Goal: Information Seeking & Learning: Learn about a topic

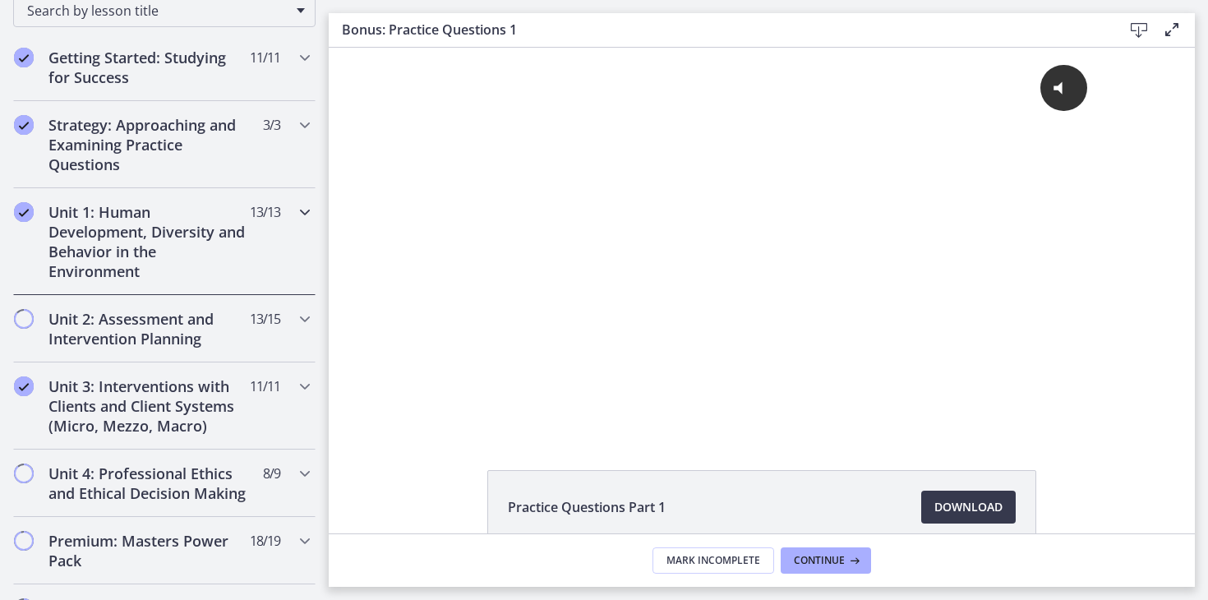
scroll to position [280, 0]
click at [268, 334] on div "Unit 2: Assessment and Intervention Planning 13 / 15 Completed" at bounding box center [164, 327] width 302 height 67
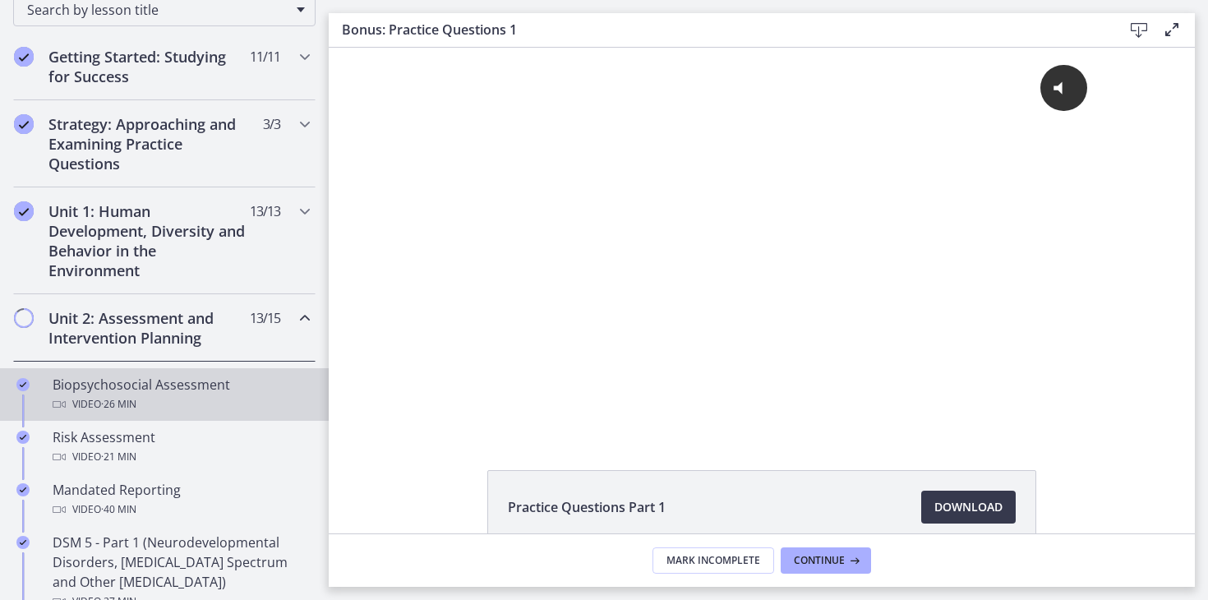
click at [203, 396] on div "Video · 26 min" at bounding box center [181, 404] width 256 height 20
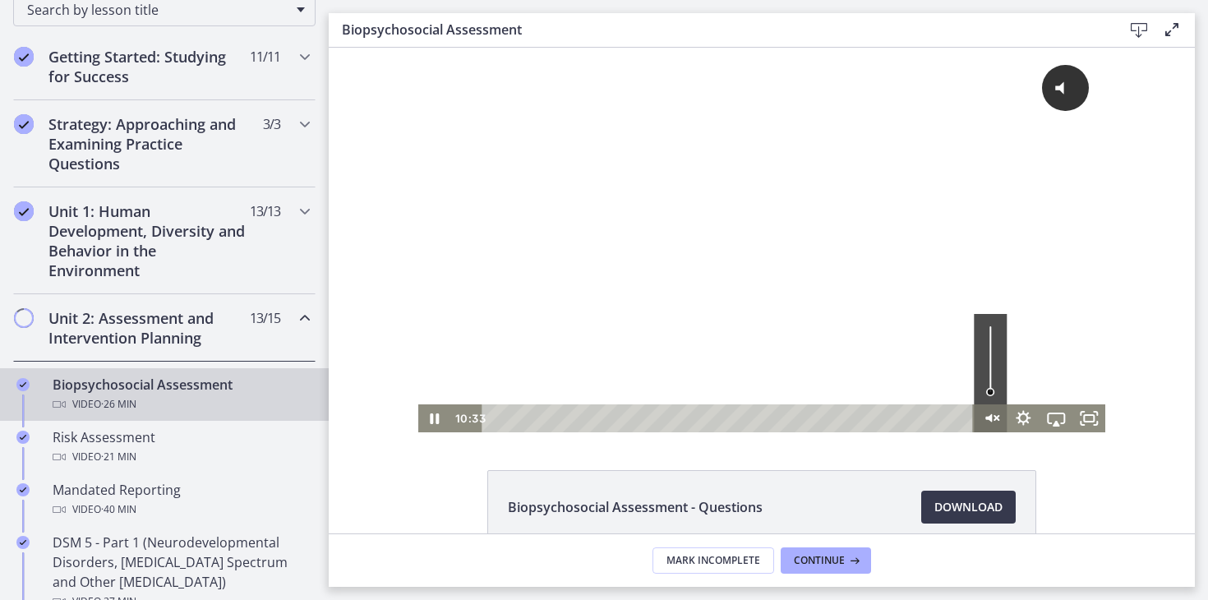
click at [994, 422] on icon "Unmute" at bounding box center [990, 418] width 33 height 28
click at [993, 417] on icon "Mute" at bounding box center [989, 419] width 39 height 34
click at [993, 419] on icon "Unmute" at bounding box center [990, 418] width 33 height 28
click at [993, 376] on div "Volume" at bounding box center [990, 359] width 33 height 90
drag, startPoint x: 993, startPoint y: 376, endPoint x: 992, endPoint y: 389, distance: 12.4
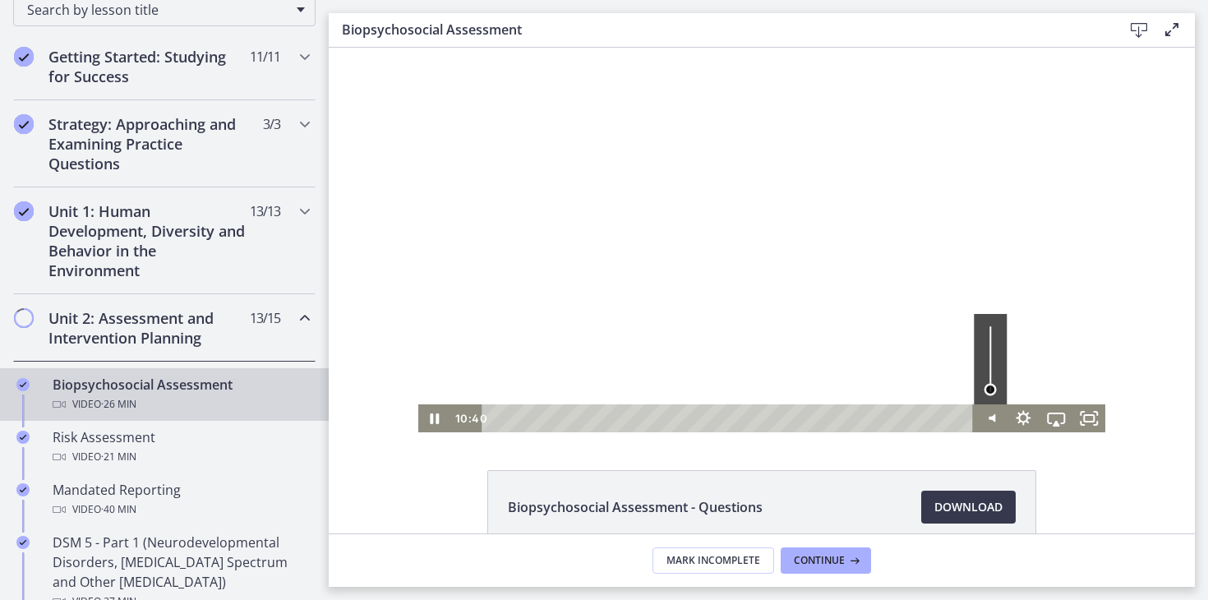
click at [992, 389] on div "Volume" at bounding box center [990, 390] width 12 height 12
click at [1096, 417] on icon "Fullscreen" at bounding box center [1088, 419] width 39 height 34
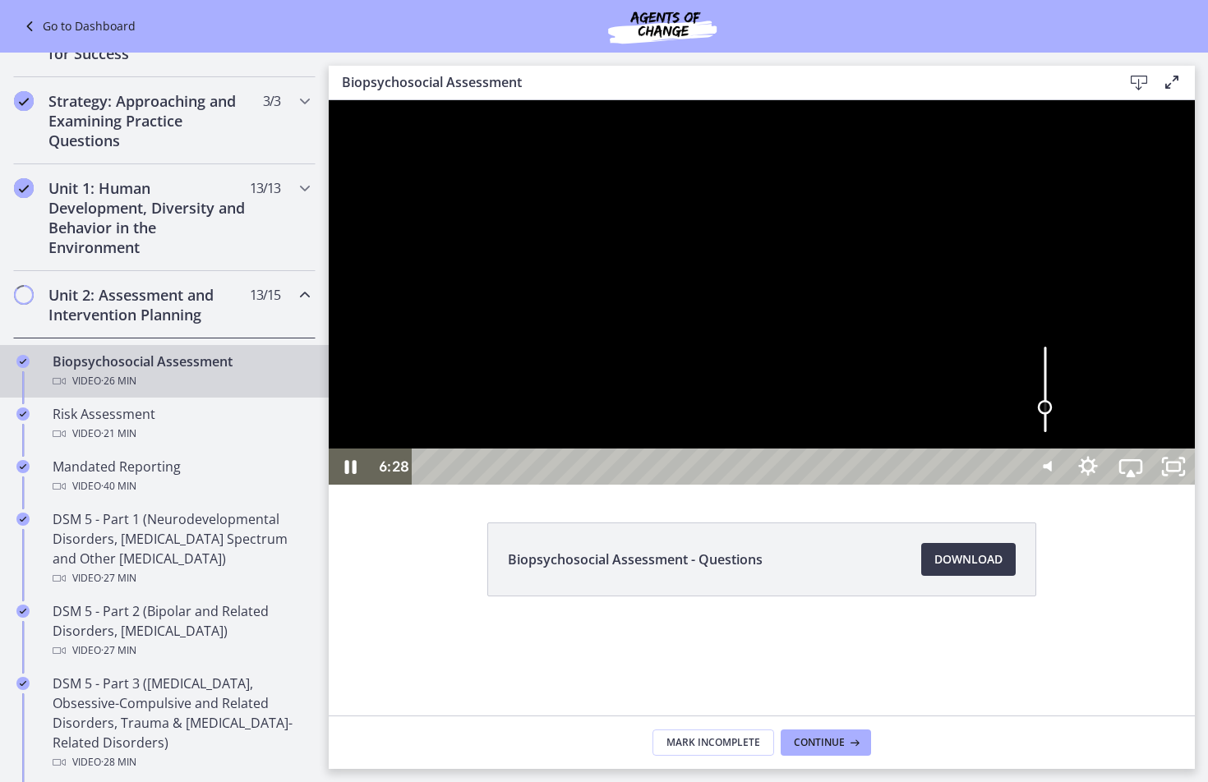
click at [1067, 449] on div "Volume" at bounding box center [1045, 389] width 43 height 117
click at [1053, 420] on div "Volume" at bounding box center [1045, 412] width 15 height 15
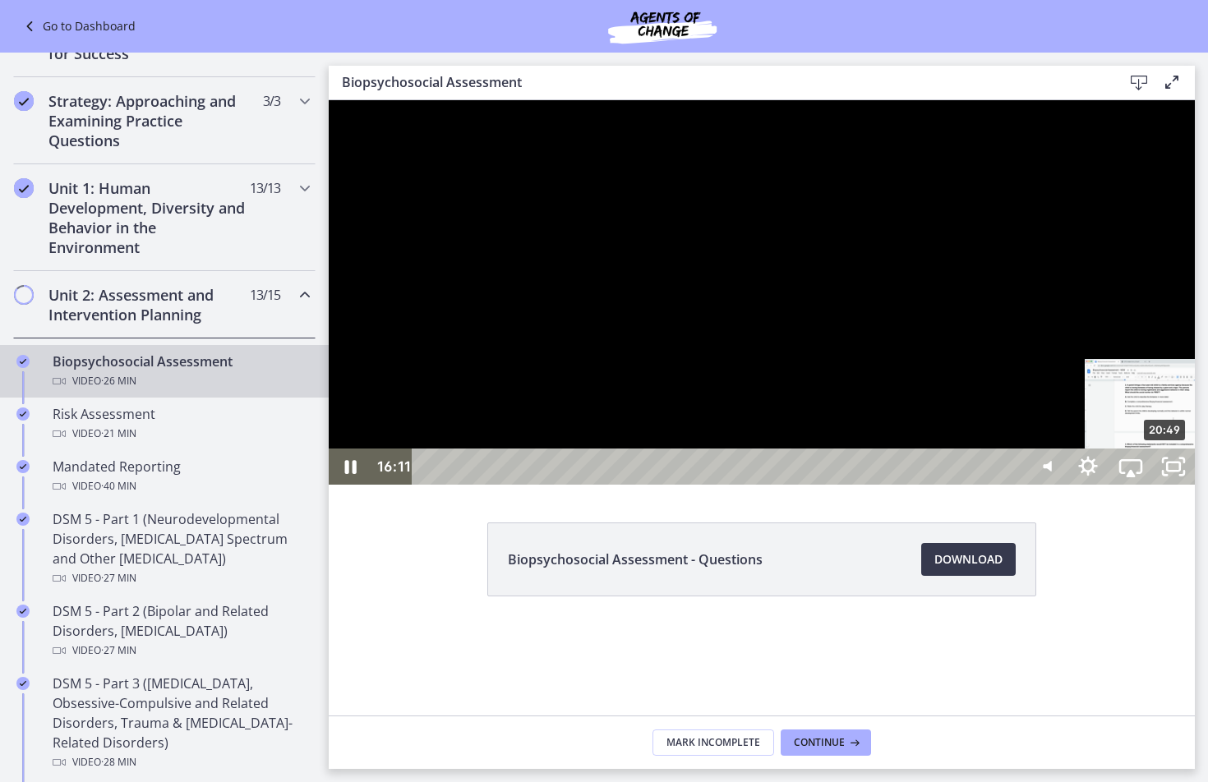
click at [1013, 485] on div "20:49" at bounding box center [720, 467] width 585 height 36
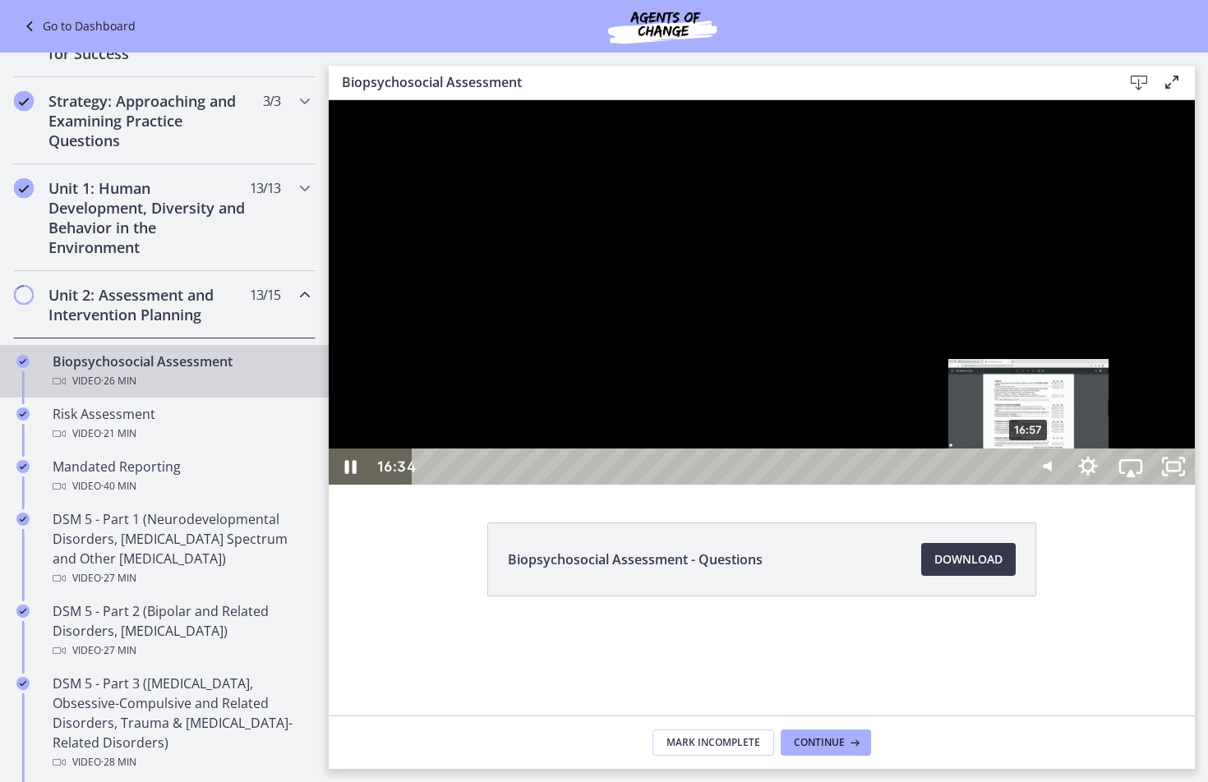
click at [1013, 485] on div "16:57" at bounding box center [720, 467] width 585 height 36
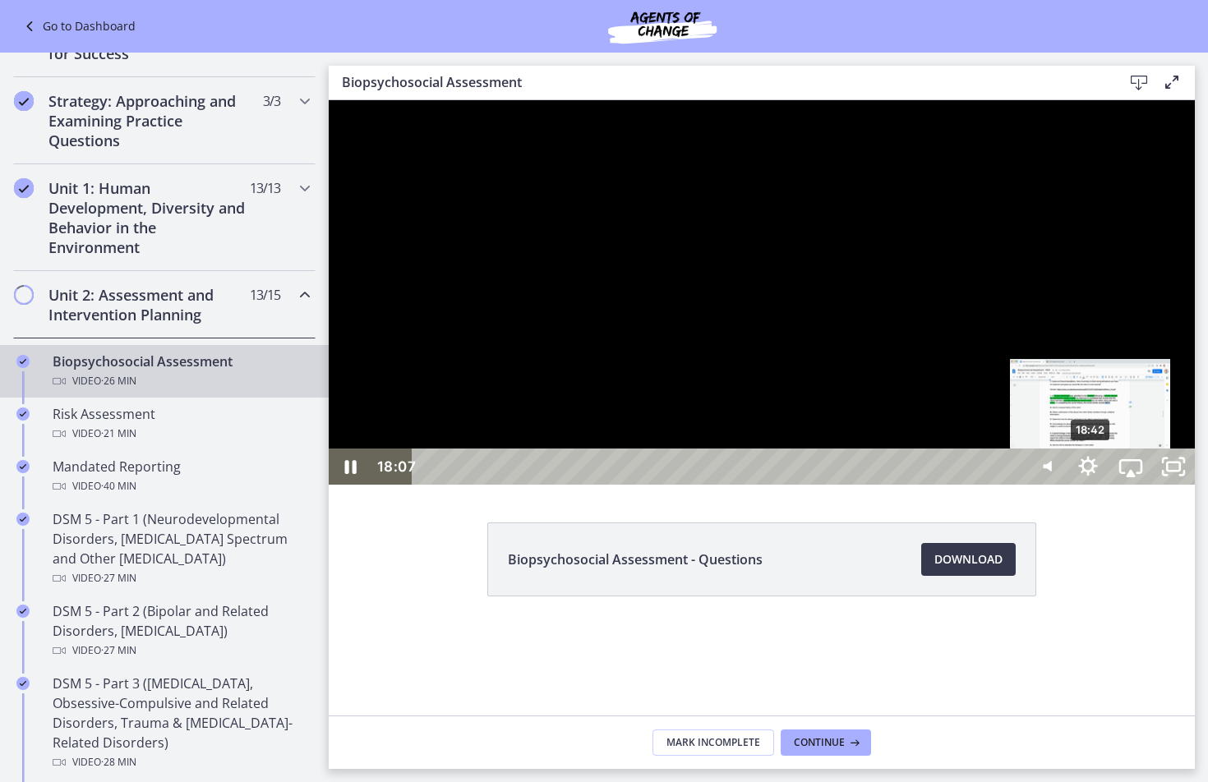
click at [1013, 485] on div "18:42" at bounding box center [720, 467] width 585 height 36
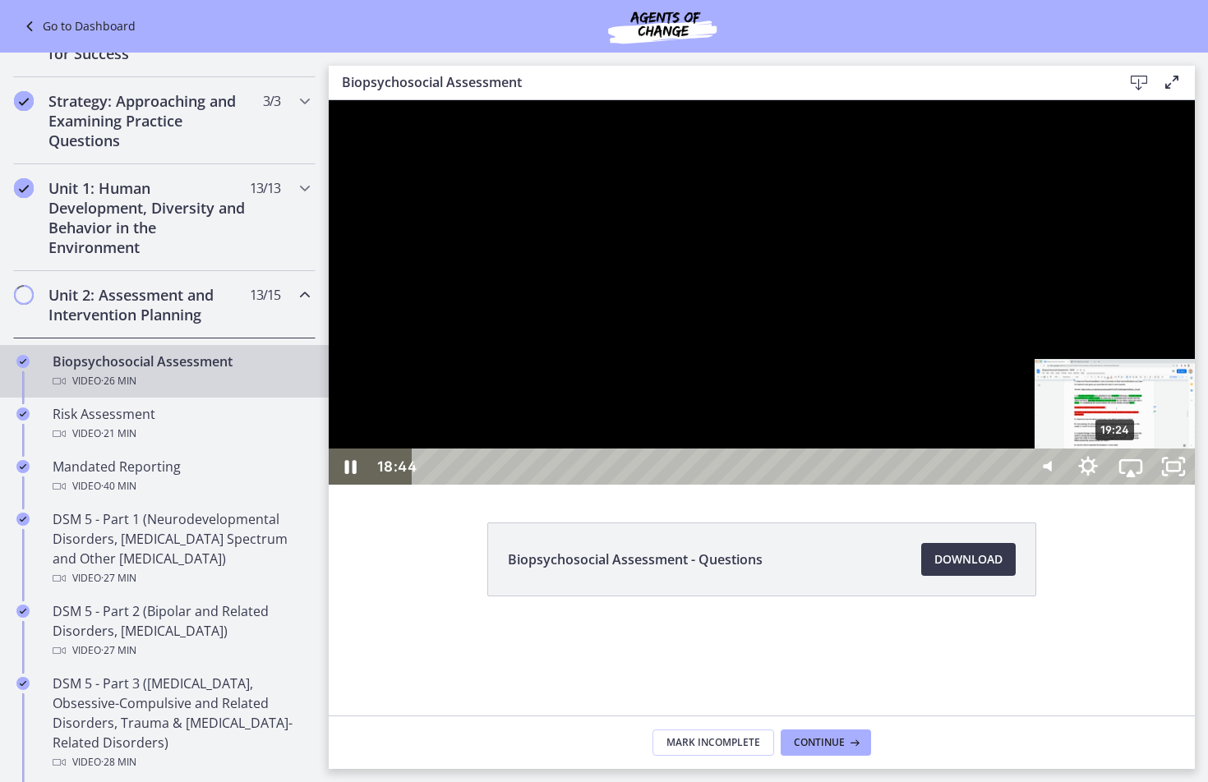
click at [1013, 485] on div "19:24" at bounding box center [720, 467] width 585 height 36
click at [1013, 485] on div "20:00" at bounding box center [720, 467] width 585 height 36
click at [1013, 485] on div "20:26" at bounding box center [720, 467] width 585 height 36
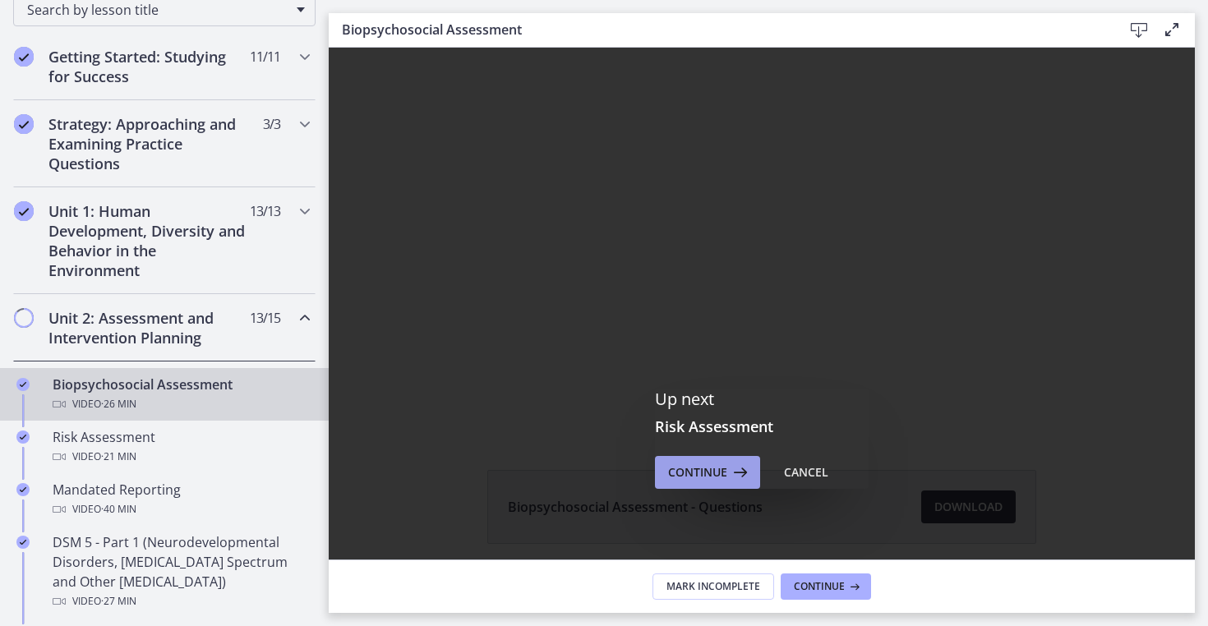
click at [696, 484] on button "Continue" at bounding box center [707, 472] width 105 height 33
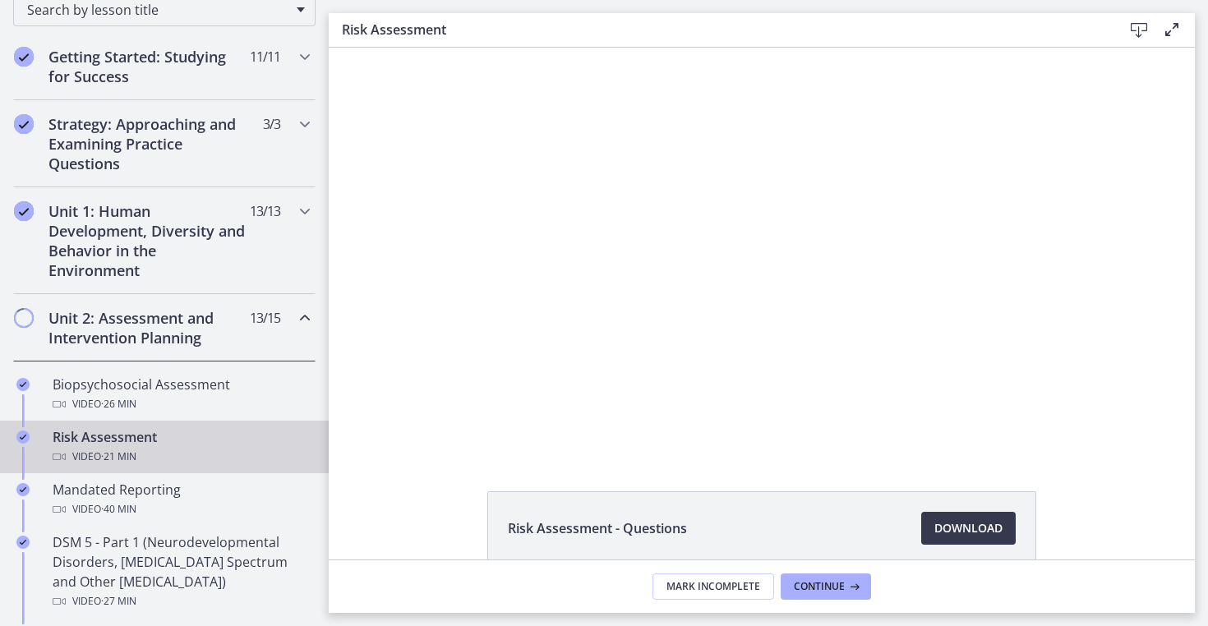
click at [697, 480] on div "Risk Assessment - Questions Download Opens in a new window" at bounding box center [762, 304] width 866 height 512
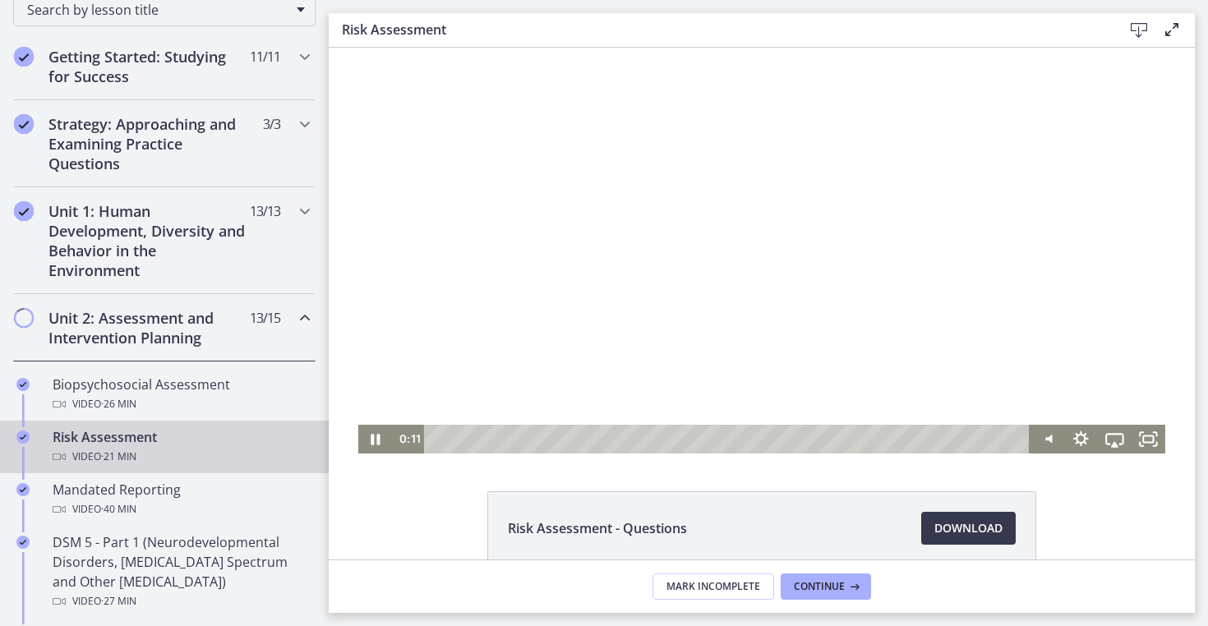
click at [669, 305] on div at bounding box center [761, 251] width 807 height 406
